Goal: Communication & Community: Share content

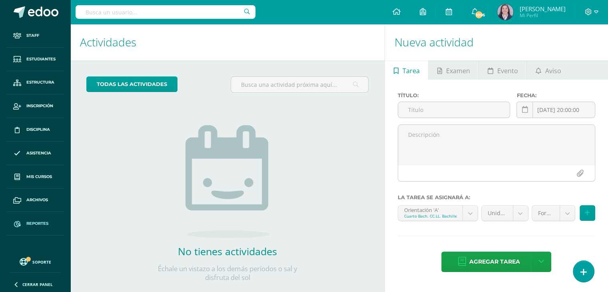
click at [34, 221] on span "Reportes" at bounding box center [37, 223] width 22 height 6
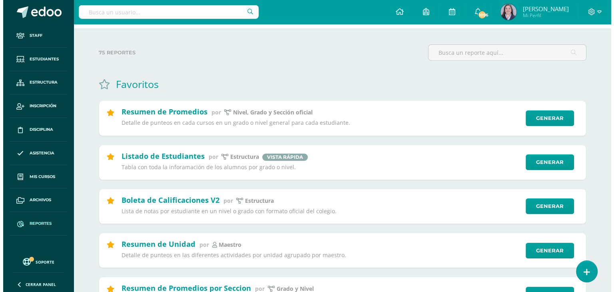
scroll to position [34, 0]
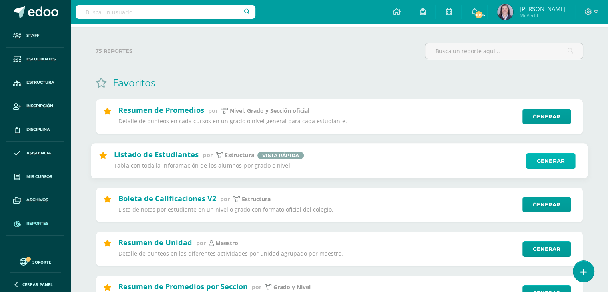
click at [557, 158] on link "Generar" at bounding box center [550, 161] width 49 height 16
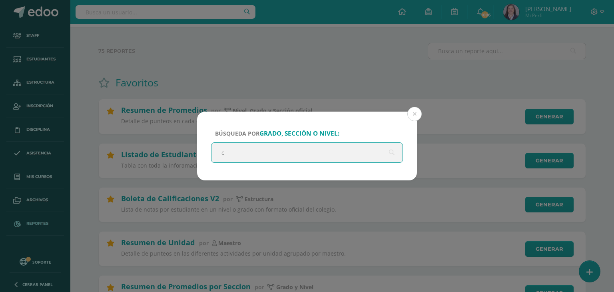
click at [298, 153] on input "c" at bounding box center [306, 153] width 191 height 20
type input "cuarto bachillerato"
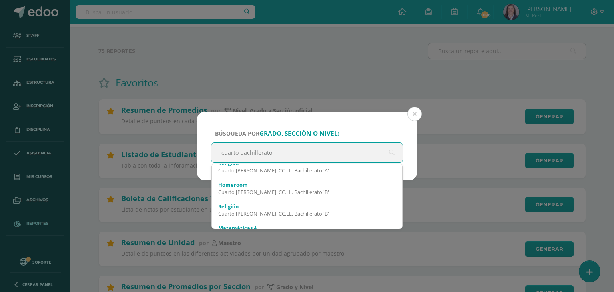
scroll to position [0, 0]
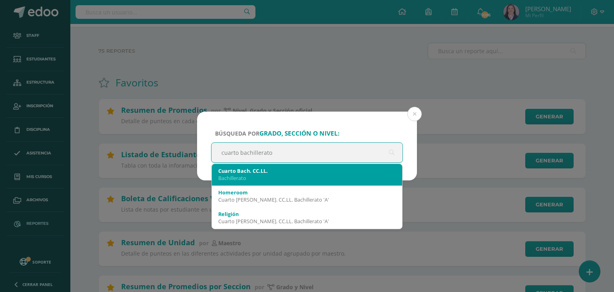
click at [265, 179] on div "Bachillerato" at bounding box center [306, 177] width 177 height 7
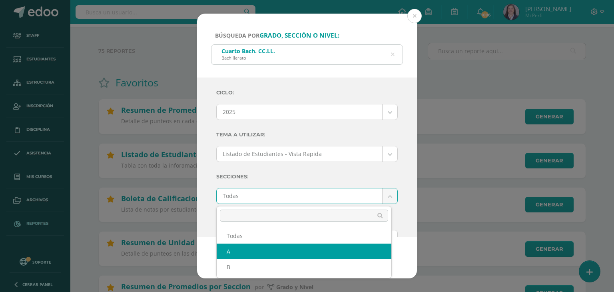
select select "A"
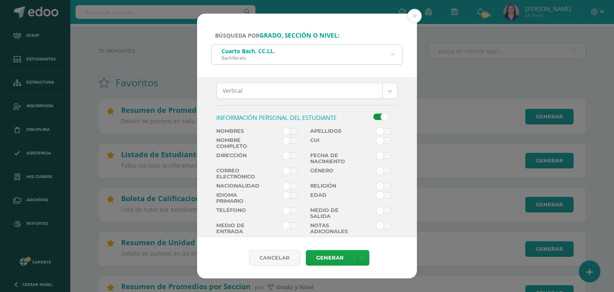
scroll to position [147, 0]
click at [285, 143] on span at bounding box center [289, 140] width 15 height 6
click at [0, 0] on input "checkbox" at bounding box center [0, 0] width 0 height 0
click at [379, 193] on span at bounding box center [383, 195] width 15 height 6
click at [0, 0] on input "checkbox" at bounding box center [0, 0] width 0 height 0
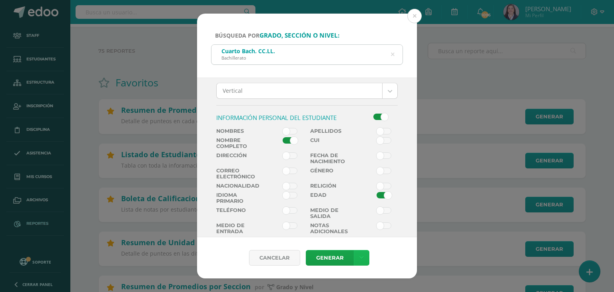
click at [362, 256] on icon at bounding box center [361, 257] width 4 height 7
click at [357, 231] on link "Descargar como XLS" at bounding box center [360, 231] width 85 height 12
click at [417, 15] on button at bounding box center [414, 16] width 14 height 14
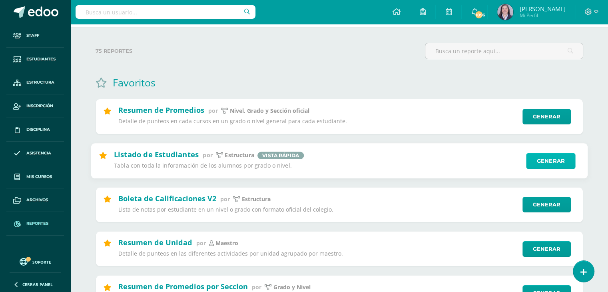
click at [547, 158] on link "Generar" at bounding box center [550, 161] width 49 height 16
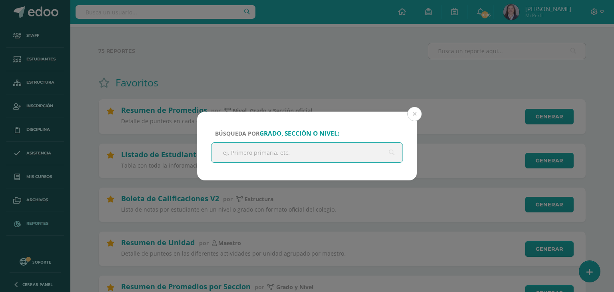
click at [309, 153] on input "text" at bounding box center [306, 153] width 191 height 20
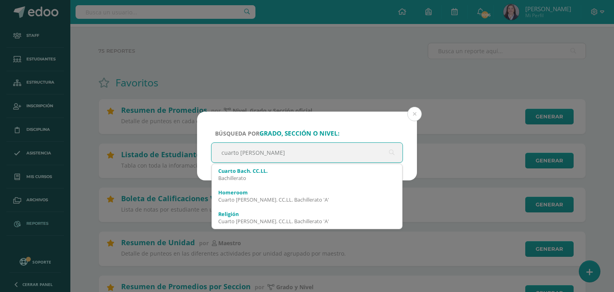
type input "cuarto bachi"
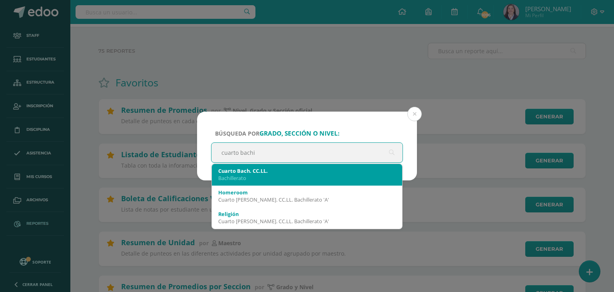
click at [270, 173] on div "Cuarto Bach. CC.LL." at bounding box center [306, 170] width 177 height 7
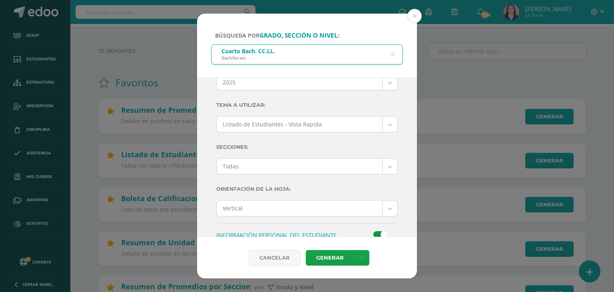
scroll to position [30, 0]
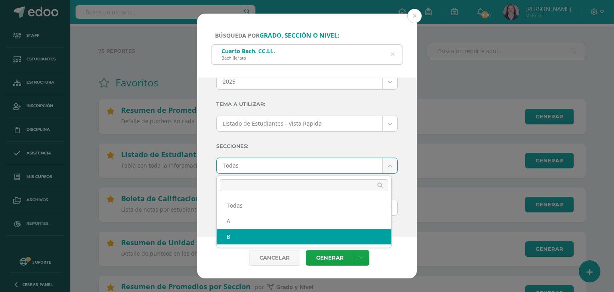
select select "B"
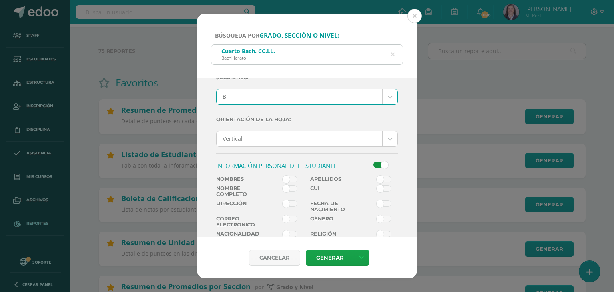
scroll to position [101, 0]
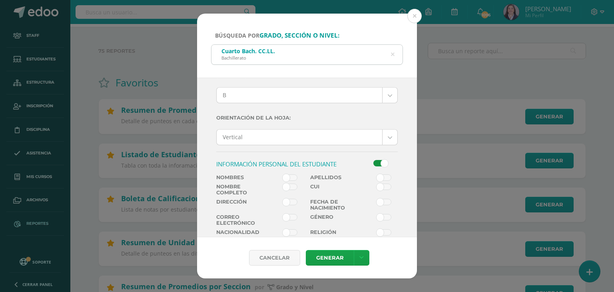
click at [285, 188] on span at bounding box center [289, 186] width 15 height 6
click at [0, 0] on input "checkbox" at bounding box center [0, 0] width 0 height 0
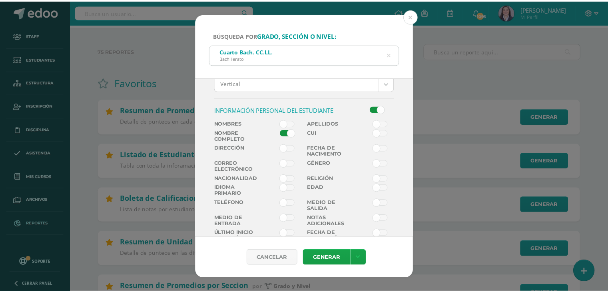
scroll to position [160, 0]
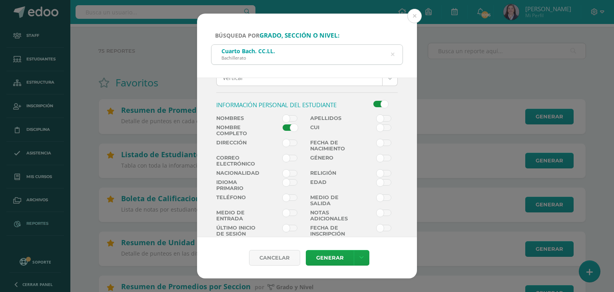
click at [379, 183] on span at bounding box center [383, 182] width 15 height 6
click at [0, 0] on input "checkbox" at bounding box center [0, 0] width 0 height 0
click at [363, 256] on link at bounding box center [362, 258] width 16 height 16
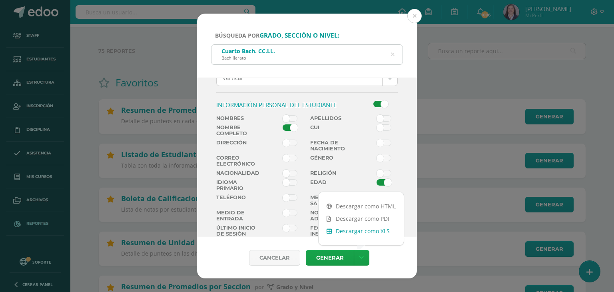
click at [379, 230] on link "Descargar como XLS" at bounding box center [360, 231] width 85 height 12
click at [415, 15] on button at bounding box center [414, 16] width 14 height 14
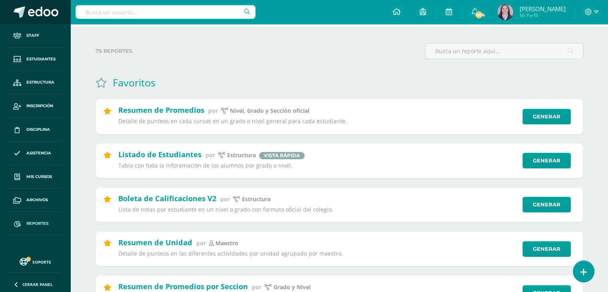
click at [33, 16] on span at bounding box center [43, 12] width 30 height 12
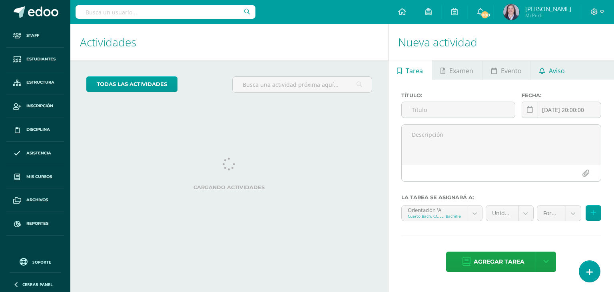
click at [554, 66] on span "Aviso" at bounding box center [556, 70] width 16 height 19
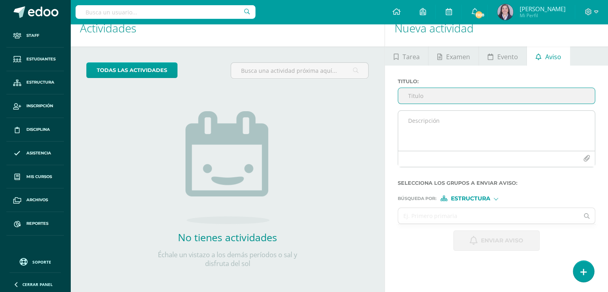
scroll to position [14, 0]
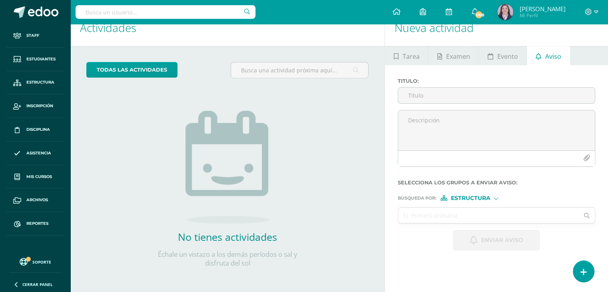
click at [498, 198] on div "Estructura" at bounding box center [470, 198] width 60 height 6
click at [475, 219] on span "Persona" at bounding box center [473, 218] width 29 height 4
click at [458, 216] on input "text" at bounding box center [488, 215] width 181 height 16
click at [344, 201] on div "todas las Actividades No tienes actividades Échale un vistazo a los demás perío…" at bounding box center [227, 169] width 314 height 247
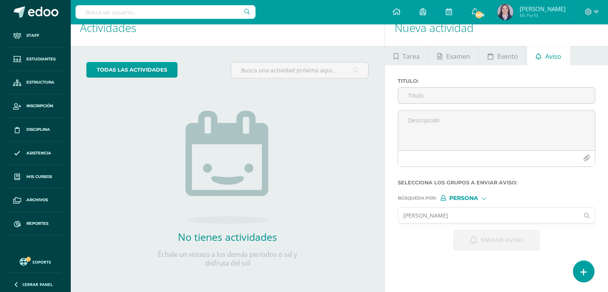
click at [437, 214] on input "carla corado" at bounding box center [488, 215] width 181 height 16
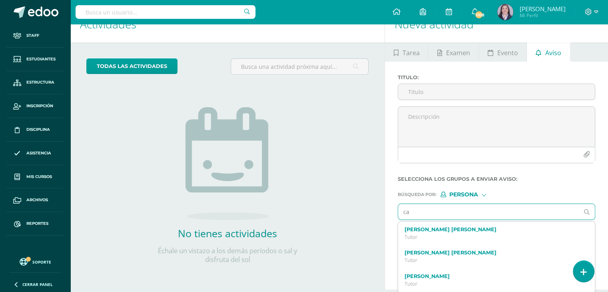
type input "c"
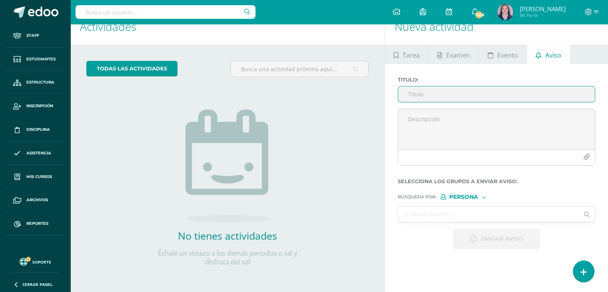
click at [472, 94] on input "Titulo :" at bounding box center [496, 94] width 197 height 16
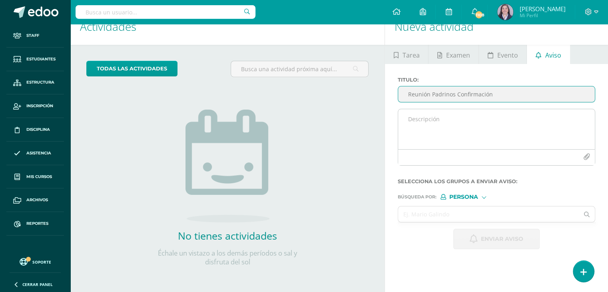
type input "Reunión Padrinos Confirmación"
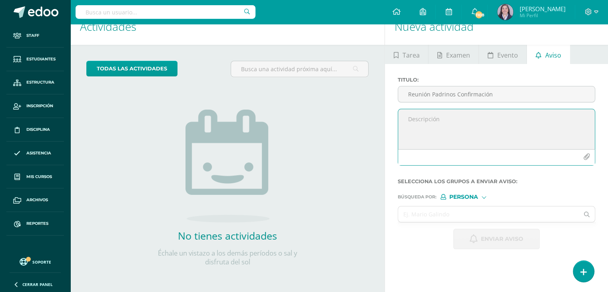
click at [470, 118] on textarea at bounding box center [496, 129] width 197 height 40
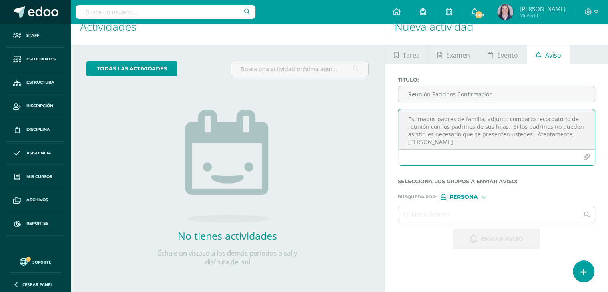
type textarea "Estimados padres de familia, adjunto comparto recordatorio de reunión con los p…"
click at [588, 156] on icon "button" at bounding box center [586, 156] width 7 height 7
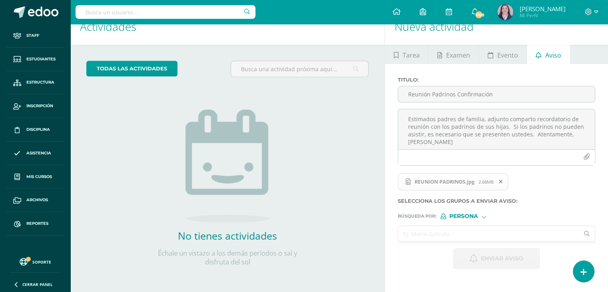
click at [462, 233] on input "text" at bounding box center [488, 234] width 181 height 16
type input "I"
click at [472, 233] on input "text" at bounding box center [488, 234] width 181 height 16
type input "I"
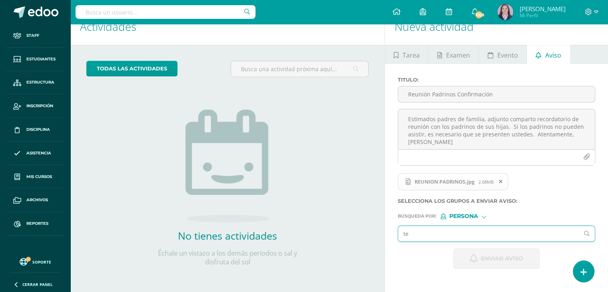
type input "t"
type input "c"
type input "III curso ciclo básico"
click at [586, 233] on icon at bounding box center [586, 234] width 16 height 6
click at [552, 234] on input "text" at bounding box center [488, 234] width 181 height 16
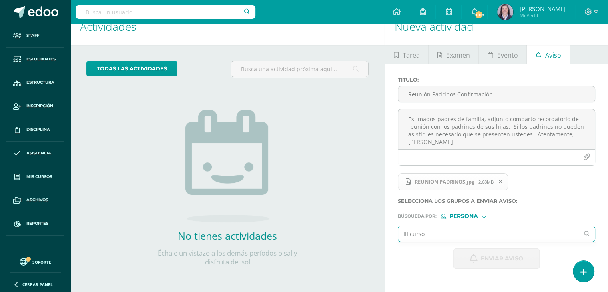
type input "III curso"
click at [485, 215] on div at bounding box center [483, 215] width 4 height 4
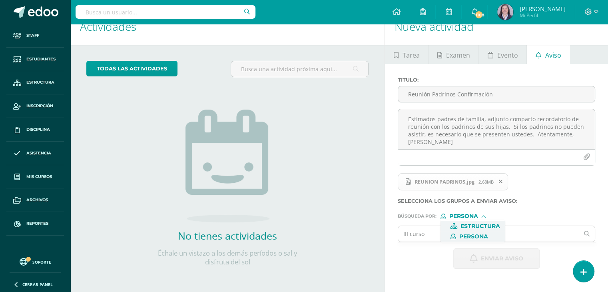
click at [469, 225] on span "Estructura" at bounding box center [480, 226] width 40 height 4
click at [429, 232] on input "text" at bounding box center [488, 234] width 181 height 16
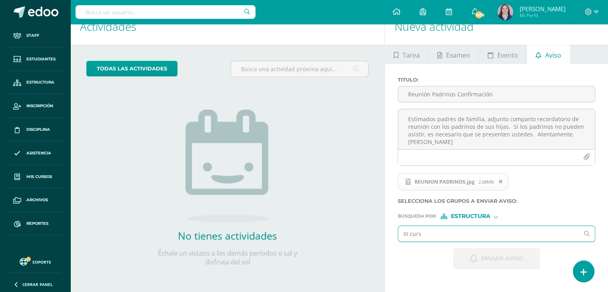
type input "III curso"
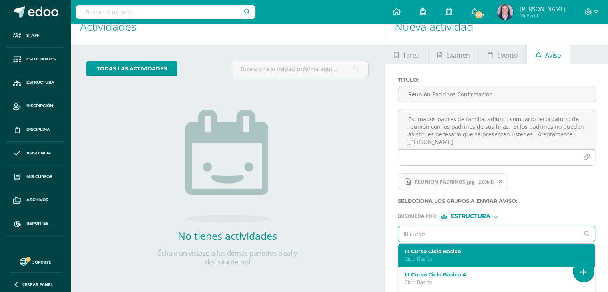
click at [426, 258] on p "Ciclo Básico" at bounding box center [492, 258] width 176 height 7
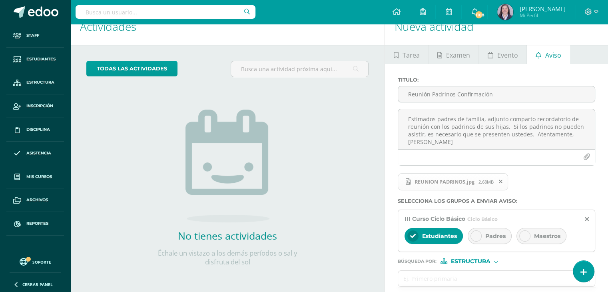
scroll to position [50, 0]
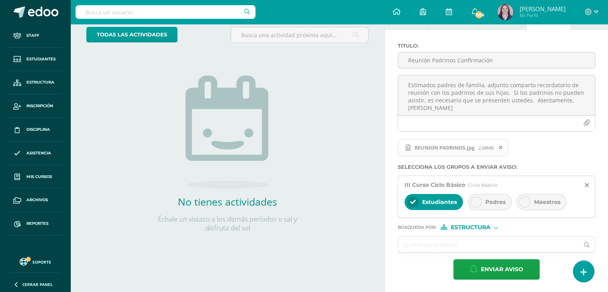
click at [491, 196] on div "Padres" at bounding box center [489, 202] width 44 height 16
click at [451, 197] on div "Estudiantes" at bounding box center [433, 202] width 58 height 16
click at [496, 226] on div at bounding box center [495, 227] width 4 height 4
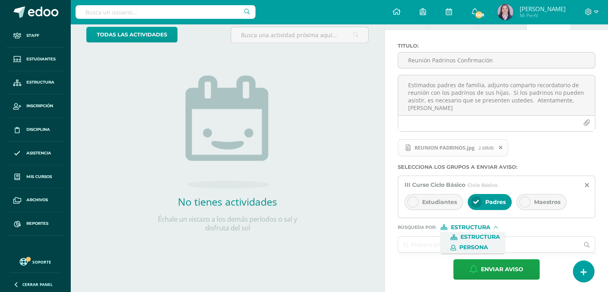
click at [477, 245] on span "Persona" at bounding box center [473, 247] width 29 height 4
click at [451, 246] on input "text" at bounding box center [488, 244] width 181 height 16
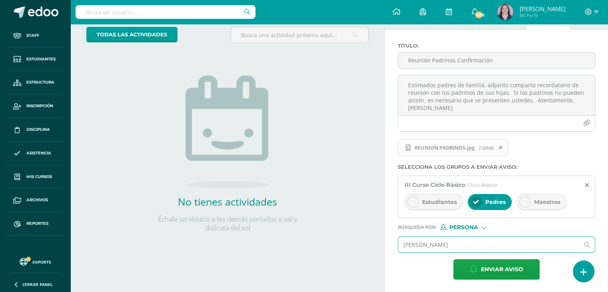
type input "cesar rodas"
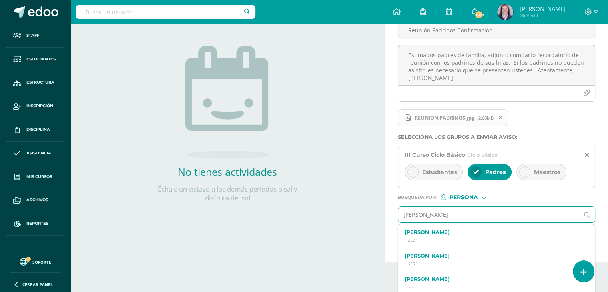
scroll to position [83, 0]
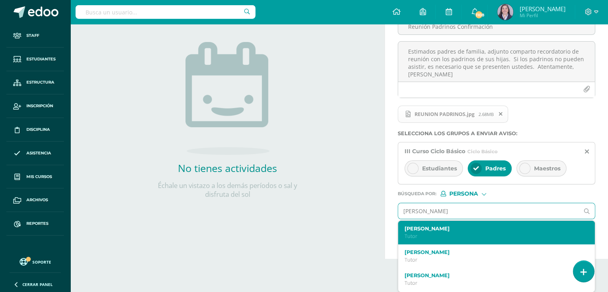
click at [450, 237] on p "Tutor" at bounding box center [492, 235] width 176 height 7
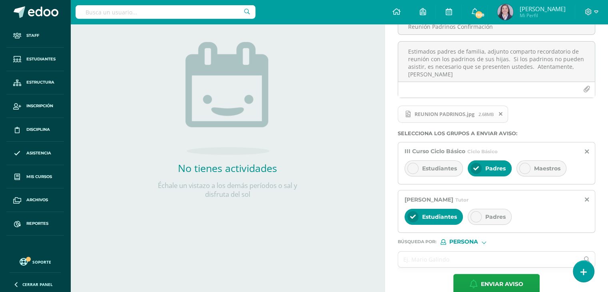
click at [481, 213] on div "Padres" at bounding box center [489, 217] width 44 height 16
click at [445, 219] on span "Estudiantes" at bounding box center [439, 216] width 35 height 7
click at [435, 256] on input "text" at bounding box center [488, 259] width 181 height 16
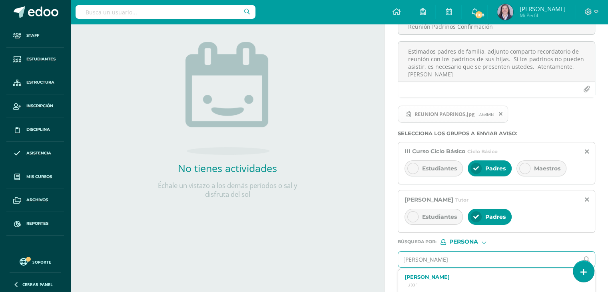
type input "silvia yolanda"
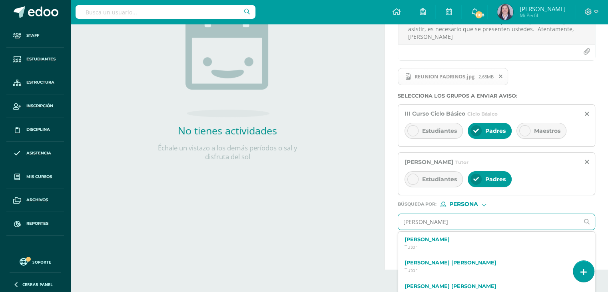
scroll to position [131, 0]
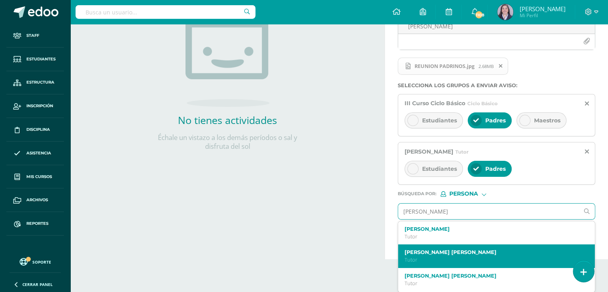
click at [447, 256] on p "Tutor" at bounding box center [492, 259] width 176 height 7
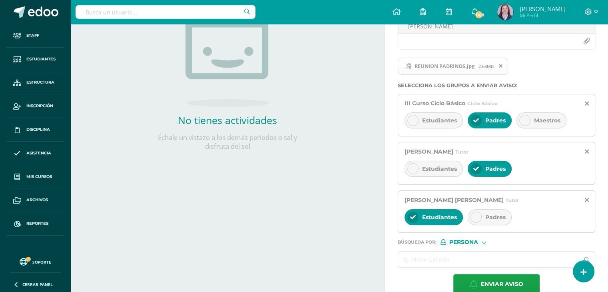
click at [490, 215] on span "Padres" at bounding box center [495, 216] width 20 height 7
click at [441, 216] on span "Estudiantes" at bounding box center [439, 216] width 35 height 7
click at [429, 255] on input "text" at bounding box center [488, 259] width 181 height 16
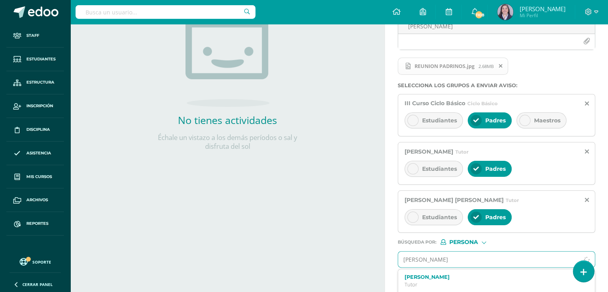
type input "yeimi rodrig"
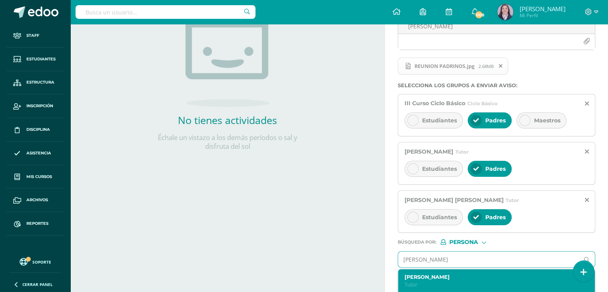
click at [461, 278] on div "Yeimi Rodrigo Molina Gonzalez Tutor" at bounding box center [492, 281] width 176 height 14
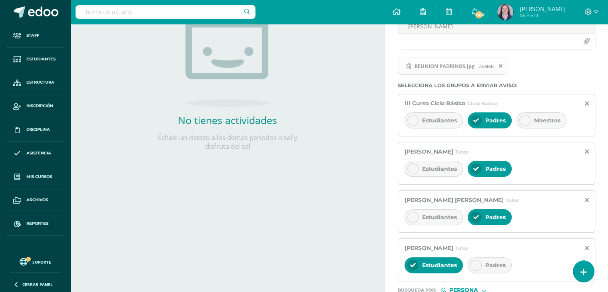
click at [492, 269] on div "Padres" at bounding box center [489, 265] width 44 height 16
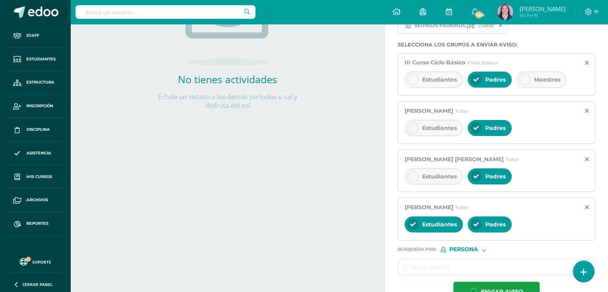
scroll to position [193, 0]
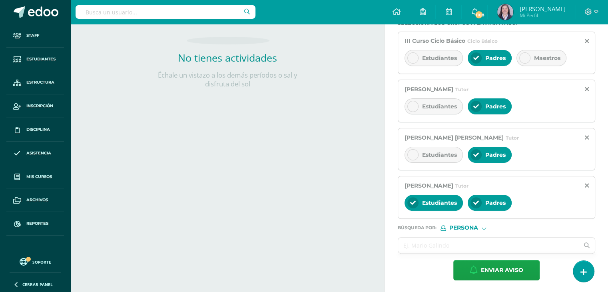
click at [443, 197] on div "Estudiantes" at bounding box center [433, 203] width 58 height 16
click at [435, 242] on input "text" at bounding box center [488, 245] width 181 height 16
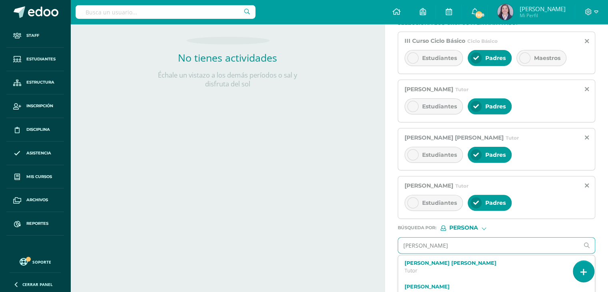
type input "ana sobeida"
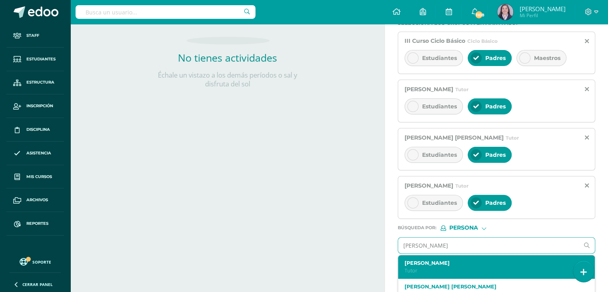
click at [437, 264] on div "Ana Zobeida Alvarez Dardón Tutor" at bounding box center [492, 267] width 176 height 14
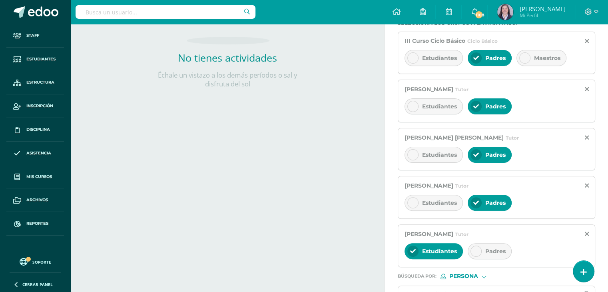
click at [489, 254] on div "Padres" at bounding box center [489, 251] width 44 height 16
click at [437, 243] on div "Estudiantes" at bounding box center [433, 251] width 58 height 16
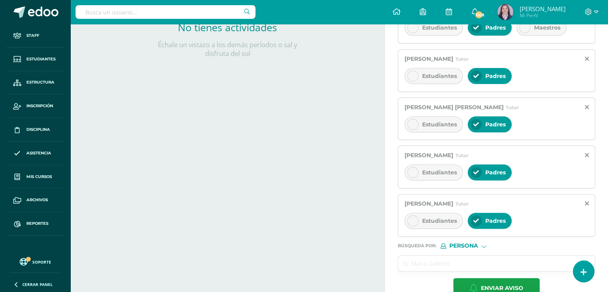
scroll to position [241, 0]
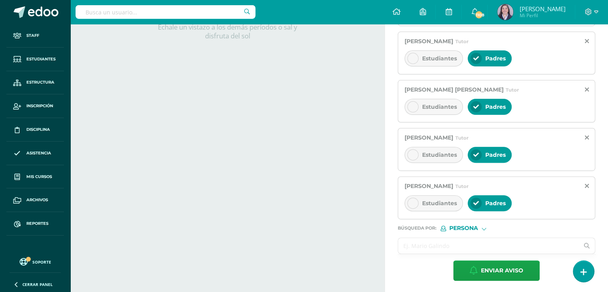
click at [429, 244] on input "text" at bounding box center [488, 246] width 181 height 16
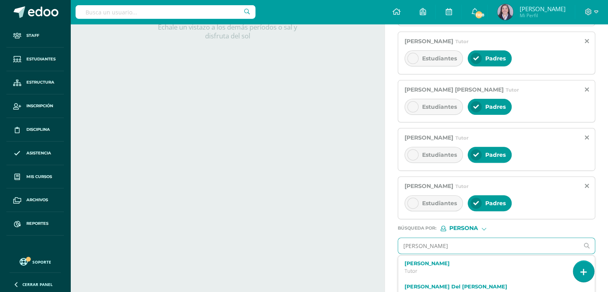
type input "carmela maría ba"
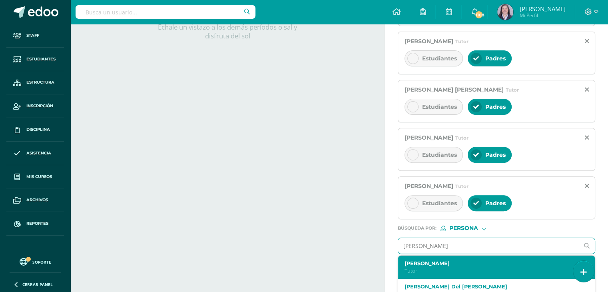
click at [431, 264] on div "Carmela María Barrientos Girón Tutor" at bounding box center [492, 267] width 176 height 14
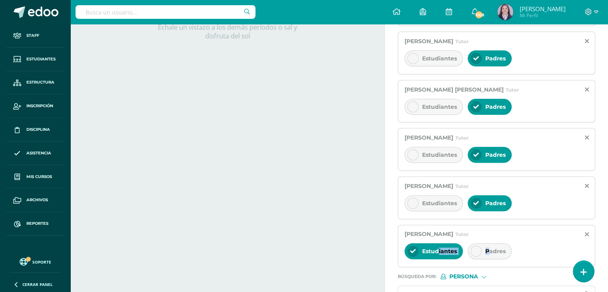
drag, startPoint x: 487, startPoint y: 254, endPoint x: 438, endPoint y: 246, distance: 48.9
click at [438, 246] on div "Estudiantes Padres" at bounding box center [496, 251] width 184 height 19
click at [438, 247] on span "Estudiantes" at bounding box center [439, 250] width 35 height 7
click at [475, 248] on icon at bounding box center [476, 251] width 6 height 6
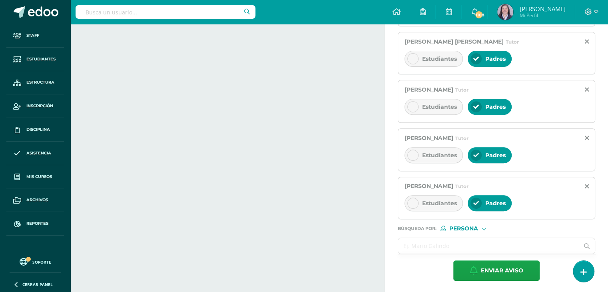
click at [459, 241] on input "text" at bounding box center [488, 246] width 181 height 16
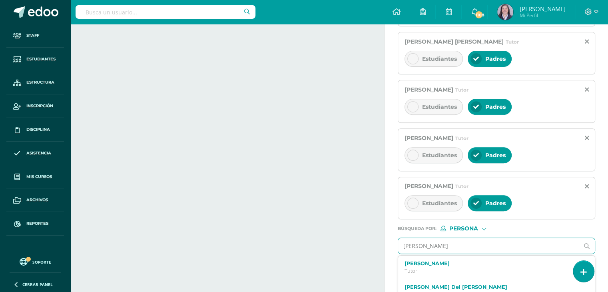
type input "oscar sabino"
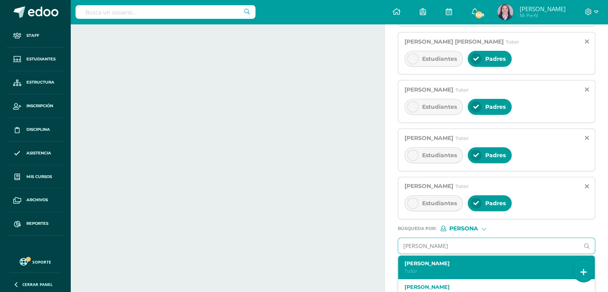
click at [421, 263] on label "Oscar Sabino Valle Arévalo" at bounding box center [492, 263] width 176 height 6
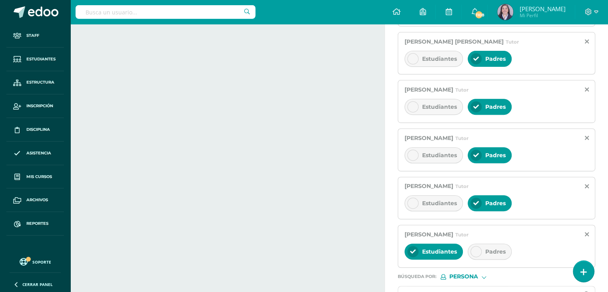
click at [488, 254] on div "Padres" at bounding box center [489, 251] width 44 height 16
click at [453, 249] on span "Estudiantes" at bounding box center [439, 251] width 35 height 7
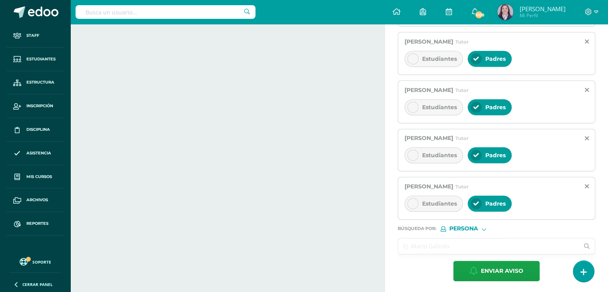
click at [436, 243] on input "text" at bounding box center [488, 246] width 181 height 16
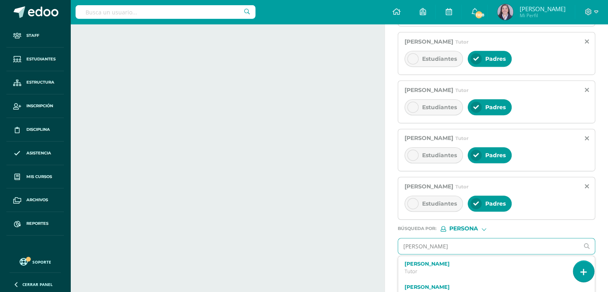
type input "carlos enrique"
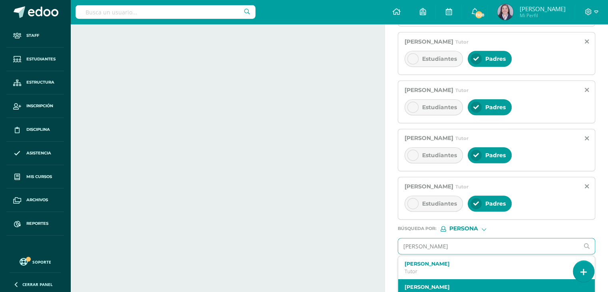
click at [478, 284] on label "Carlos Enrique Corado Hernandez" at bounding box center [492, 287] width 176 height 6
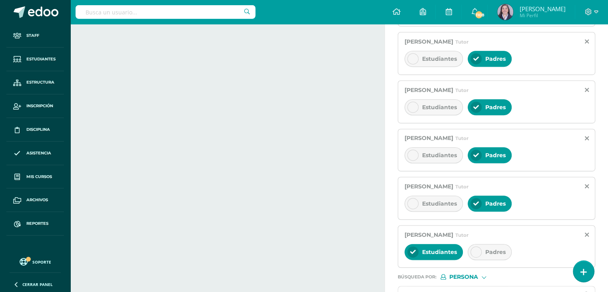
click at [486, 250] on span "Padres" at bounding box center [495, 251] width 20 height 7
click at [436, 252] on span "Estudiantes" at bounding box center [439, 251] width 35 height 7
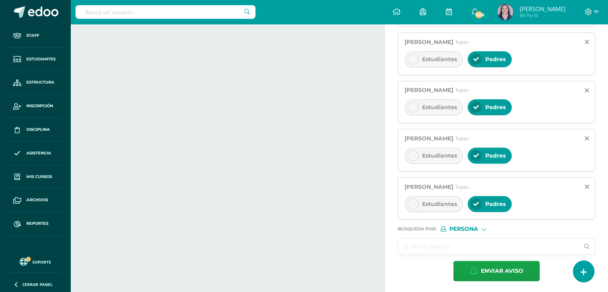
click at [426, 246] on input "text" at bounding box center [488, 246] width 181 height 16
type input "silvia hilda carolina"
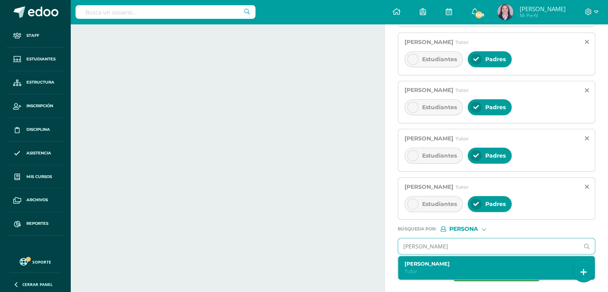
click at [449, 265] on div "Silvia Hilda Carolina Díaz Tutor" at bounding box center [492, 267] width 176 height 14
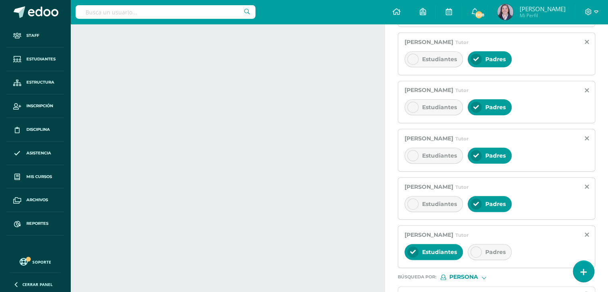
click at [490, 248] on span "Padres" at bounding box center [495, 251] width 20 height 7
click at [444, 251] on span "Estudiantes" at bounding box center [439, 251] width 35 height 7
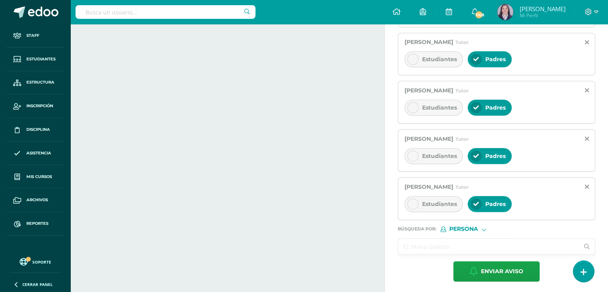
click at [435, 241] on input "text" at bounding box center [488, 246] width 181 height 16
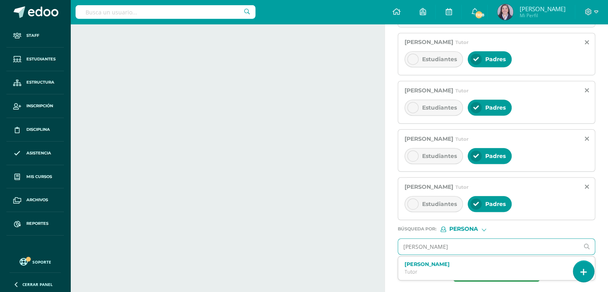
type input "victor armando pérez"
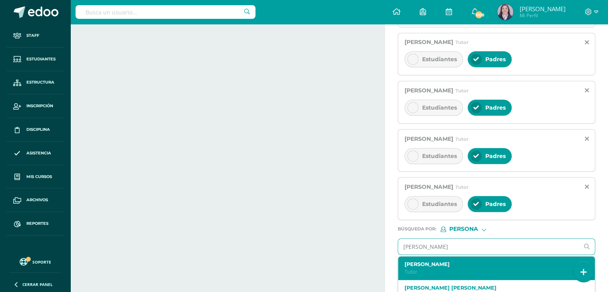
click at [435, 268] on p "Tutor" at bounding box center [492, 271] width 176 height 7
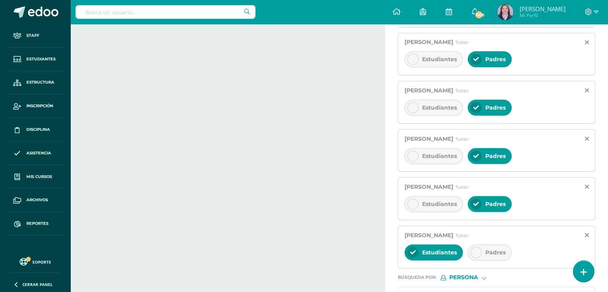
click at [486, 249] on span "Padres" at bounding box center [495, 251] width 20 height 7
click at [431, 253] on div "Estudiantes" at bounding box center [433, 252] width 58 height 16
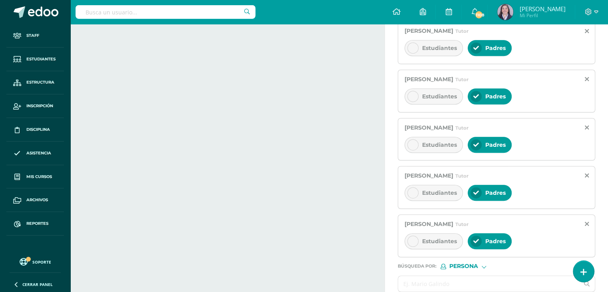
scroll to position [481, 0]
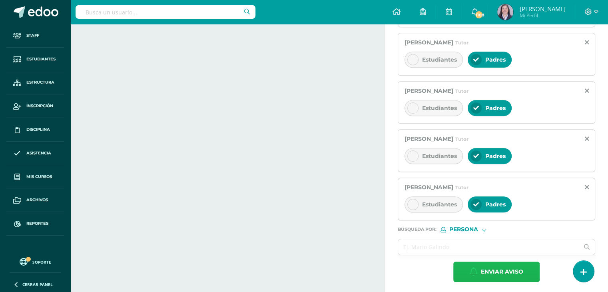
click at [499, 272] on span "Enviar aviso" at bounding box center [502, 272] width 42 height 20
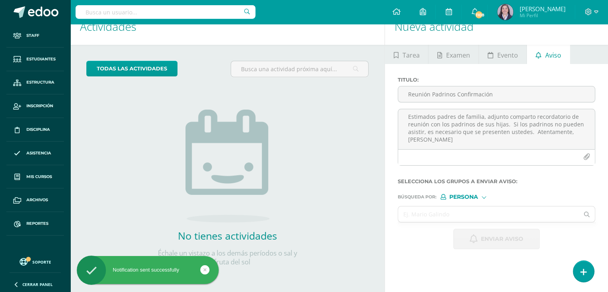
scroll to position [0, 0]
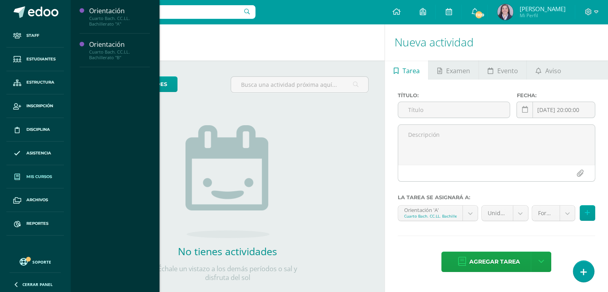
click at [37, 175] on span "Mis cursos" at bounding box center [39, 176] width 26 height 6
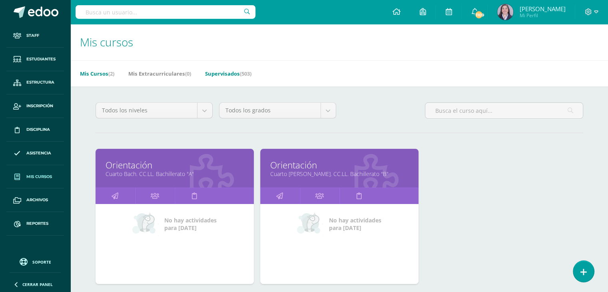
click at [231, 75] on link "Supervisados (503)" at bounding box center [228, 73] width 46 height 13
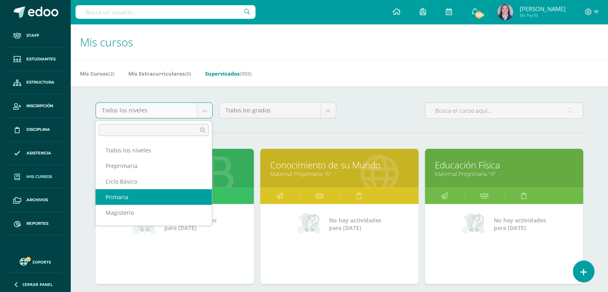
scroll to position [13, 0]
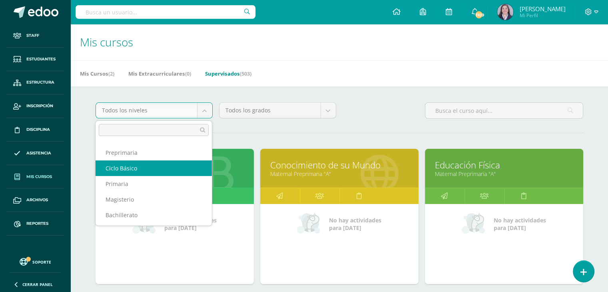
select select "7"
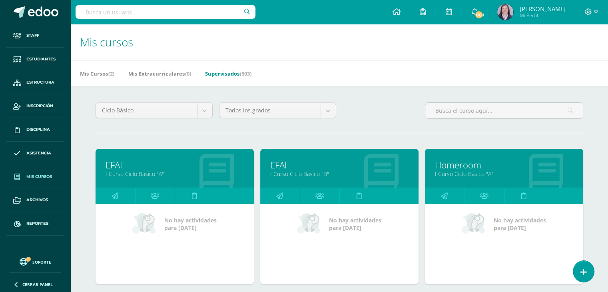
click at [173, 12] on input "text" at bounding box center [166, 12] width 180 height 14
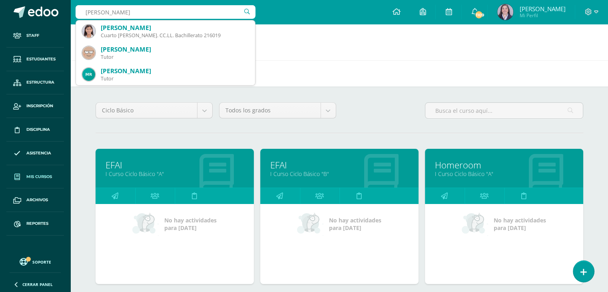
type input "[PERSON_NAME]"
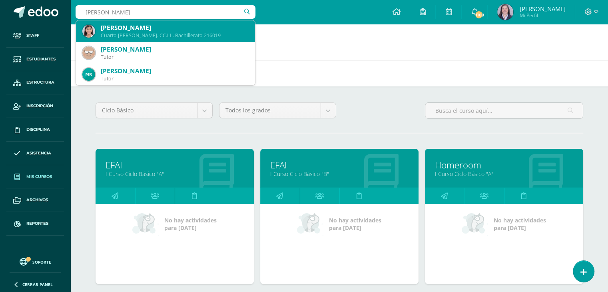
click at [160, 34] on div "Cuarto [PERSON_NAME]. CC.LL. Bachillerato 216019" at bounding box center [175, 35] width 148 height 7
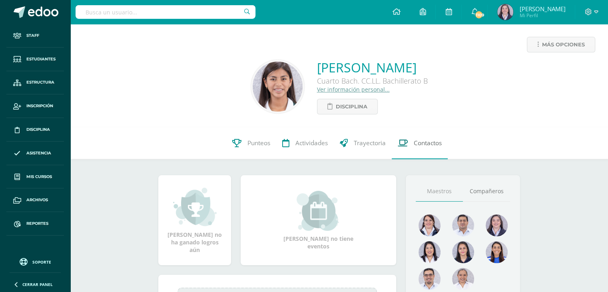
click at [429, 138] on link "Contactos" at bounding box center [419, 143] width 56 height 32
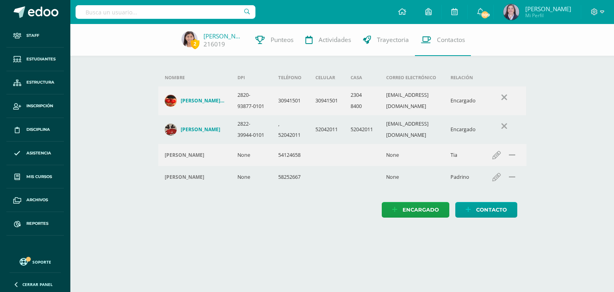
click at [166, 12] on input "text" at bounding box center [166, 12] width 180 height 14
type input "[PERSON_NAME]"
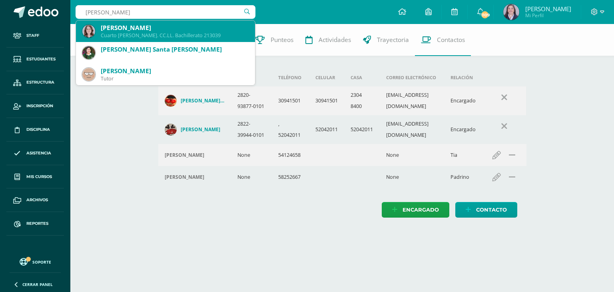
click at [165, 29] on div "[PERSON_NAME]" at bounding box center [175, 28] width 148 height 8
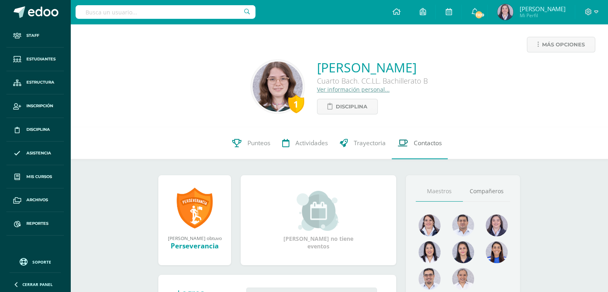
click at [428, 147] on span "Contactos" at bounding box center [427, 143] width 28 height 8
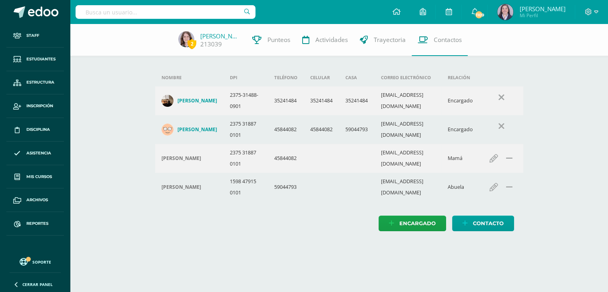
click at [161, 13] on input "text" at bounding box center [166, 12] width 180 height 14
type input "[PERSON_NAME]"
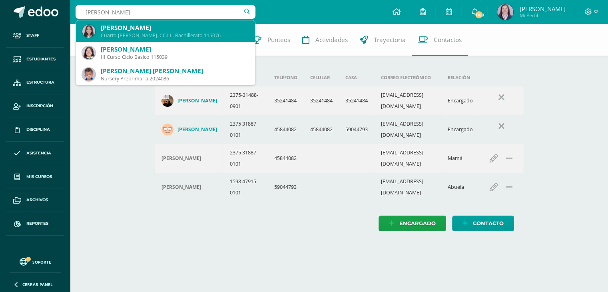
click at [136, 32] on div "Cuarto Bach. CC.LL. Bachillerato 115076" at bounding box center [175, 35] width 148 height 7
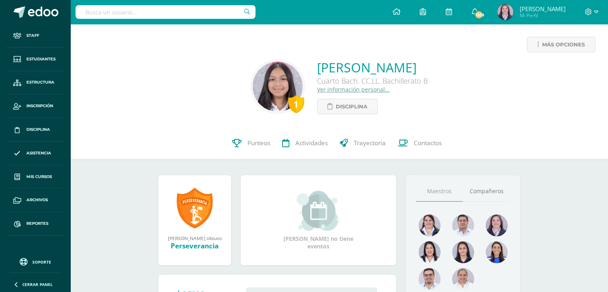
click at [136, 32] on div "Más opciones 1 [PERSON_NAME] Cuarto [PERSON_NAME]. CC.LL. Bachillerato B Ver in…" at bounding box center [338, 75] width 537 height 103
click at [418, 144] on span "Contactos" at bounding box center [427, 143] width 28 height 8
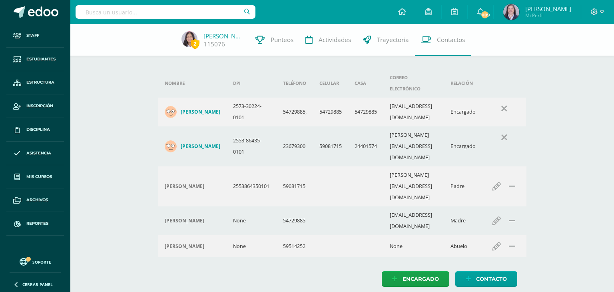
click at [162, 11] on input "text" at bounding box center [166, 12] width 180 height 14
type input "carla corado"
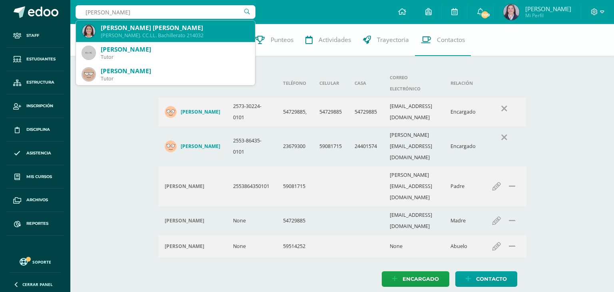
click at [143, 26] on div "[PERSON_NAME] [PERSON_NAME]" at bounding box center [175, 28] width 148 height 8
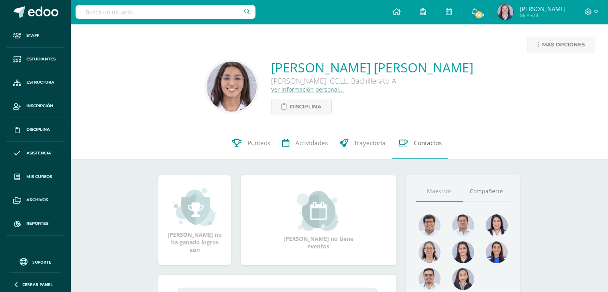
click at [429, 145] on span "Contactos" at bounding box center [427, 143] width 28 height 8
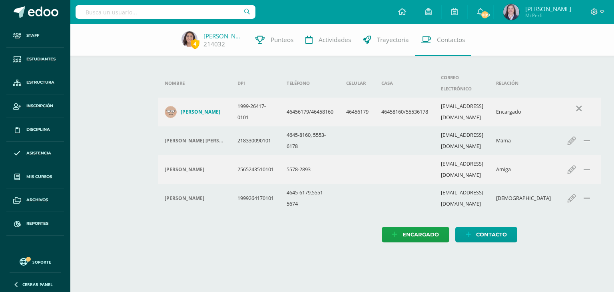
click at [176, 12] on input "text" at bounding box center [166, 12] width 180 height 14
type input "maría de los angeles"
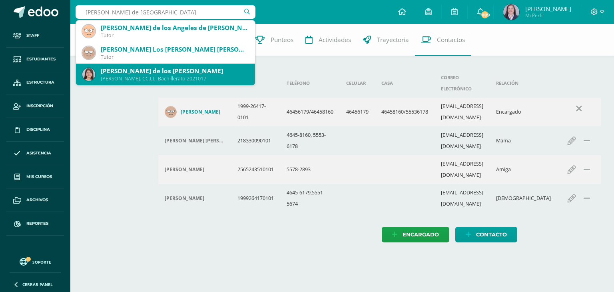
click at [157, 74] on div "[PERSON_NAME] de los [PERSON_NAME]" at bounding box center [175, 71] width 148 height 8
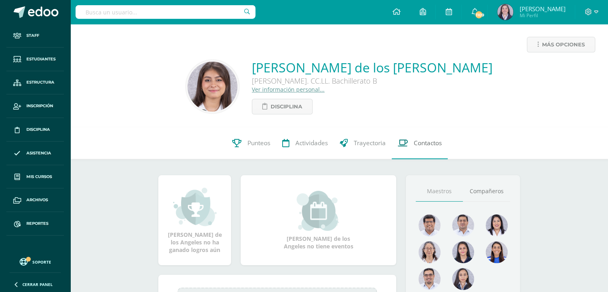
click at [423, 151] on link "Contactos" at bounding box center [419, 143] width 56 height 32
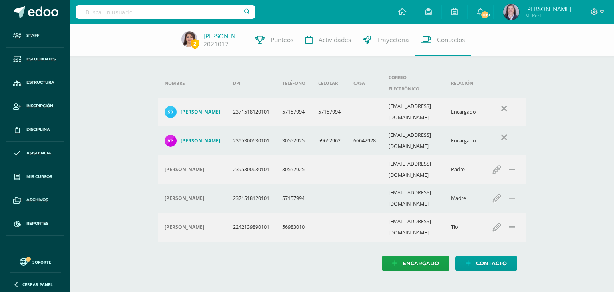
click at [138, 10] on input "text" at bounding box center [166, 12] width 180 height 14
type input "s"
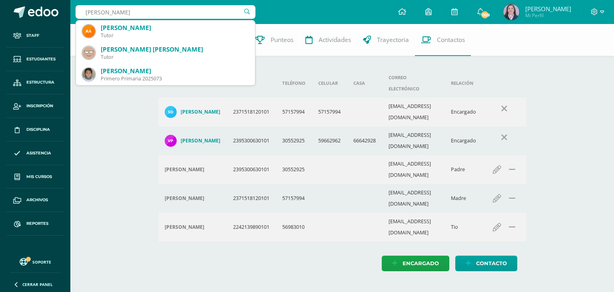
type input "sofía guzm"
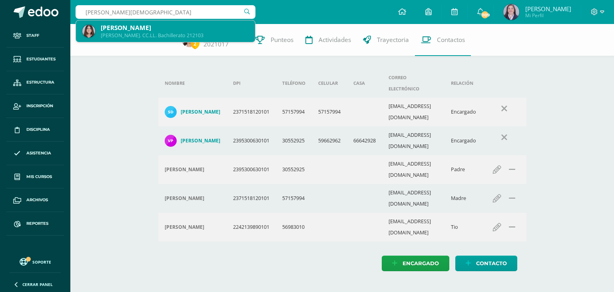
click at [136, 34] on div "Quinto Bach. CC.LL. Bachillerato 212103" at bounding box center [175, 35] width 148 height 7
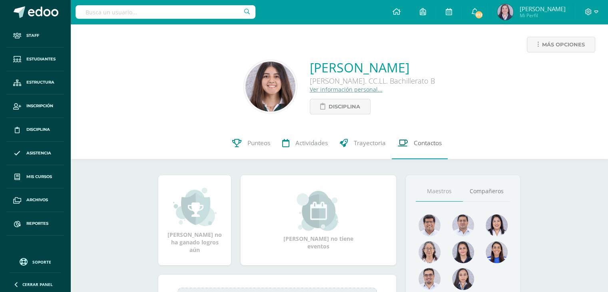
click at [420, 151] on link "Contactos" at bounding box center [419, 143] width 56 height 32
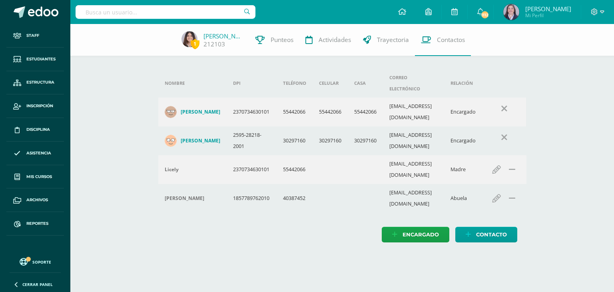
drag, startPoint x: 394, startPoint y: 123, endPoint x: 481, endPoint y: 125, distance: 87.5
click at [481, 126] on tr "[PERSON_NAME] 2595-28218-2001 30297160 30297160 30297160 [EMAIL_ADDRESS][DOMAIN…" at bounding box center [342, 140] width 368 height 29
copy tr "[EMAIL_ADDRESS][DOMAIN_NAME] Encar"
